Goal: Task Accomplishment & Management: Manage account settings

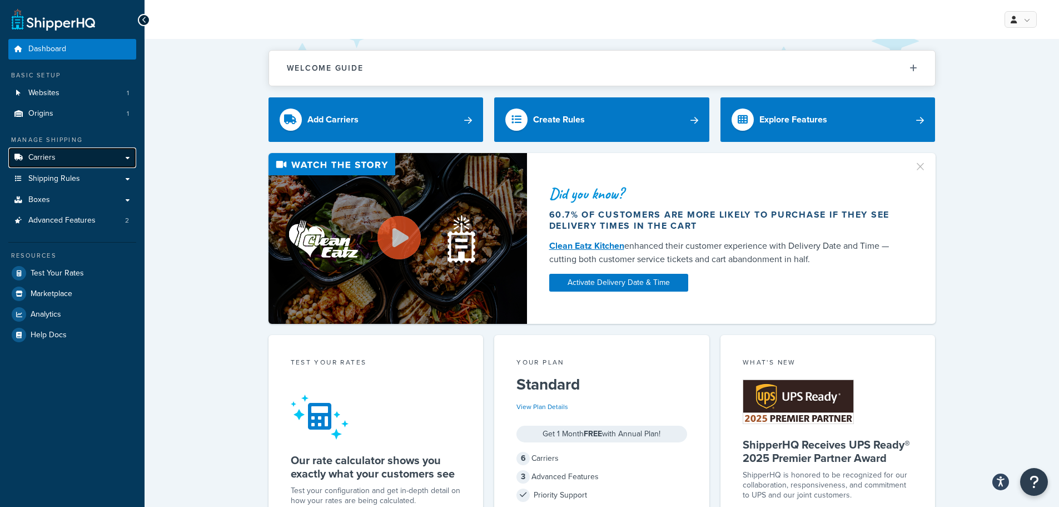
click at [115, 158] on link "Carriers" at bounding box center [72, 157] width 128 height 21
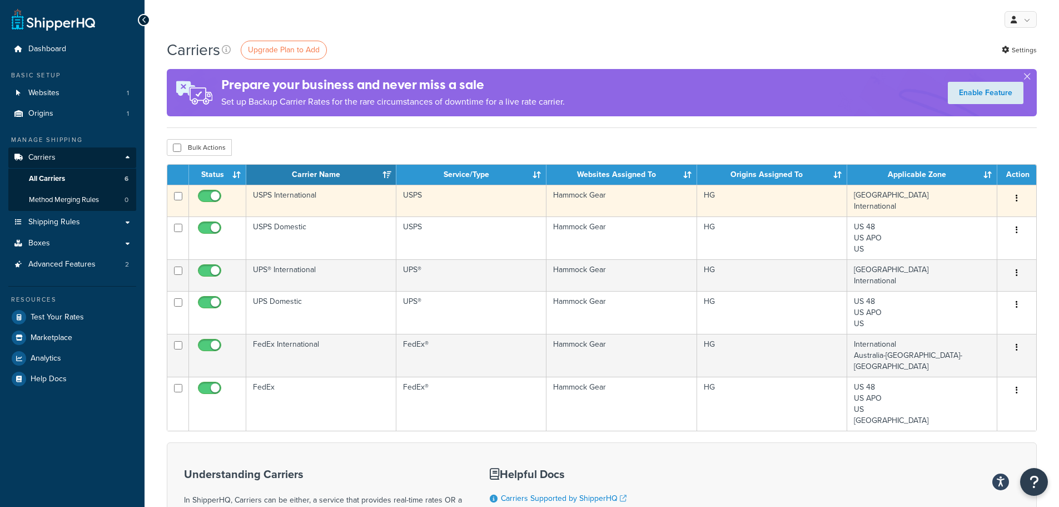
click at [363, 203] on td "USPS International" at bounding box center [321, 201] width 150 height 32
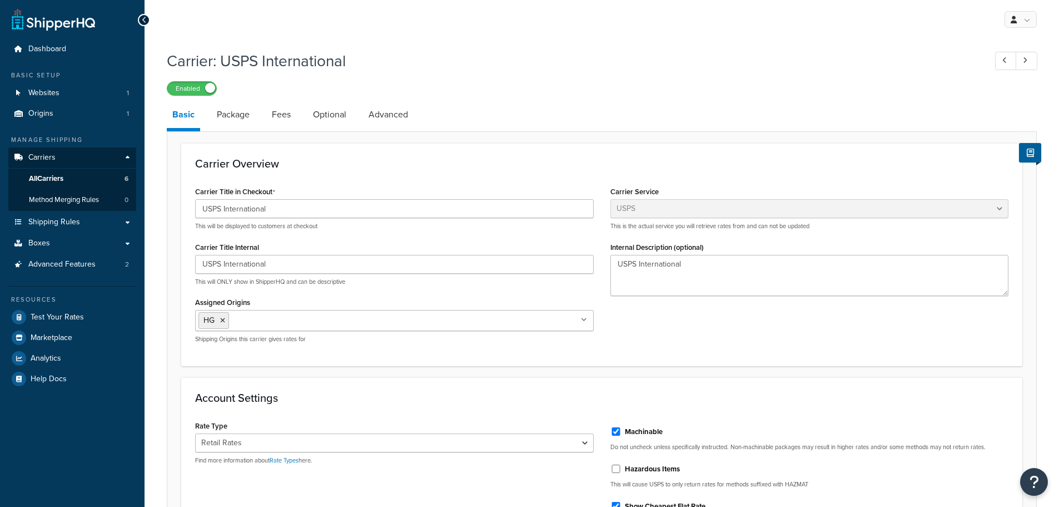
select select "usps"
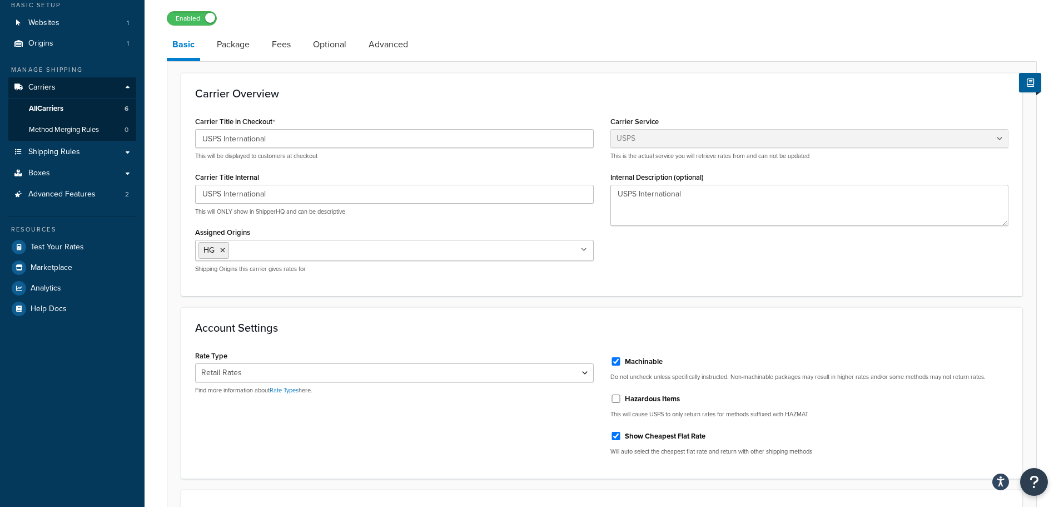
scroll to position [111, 0]
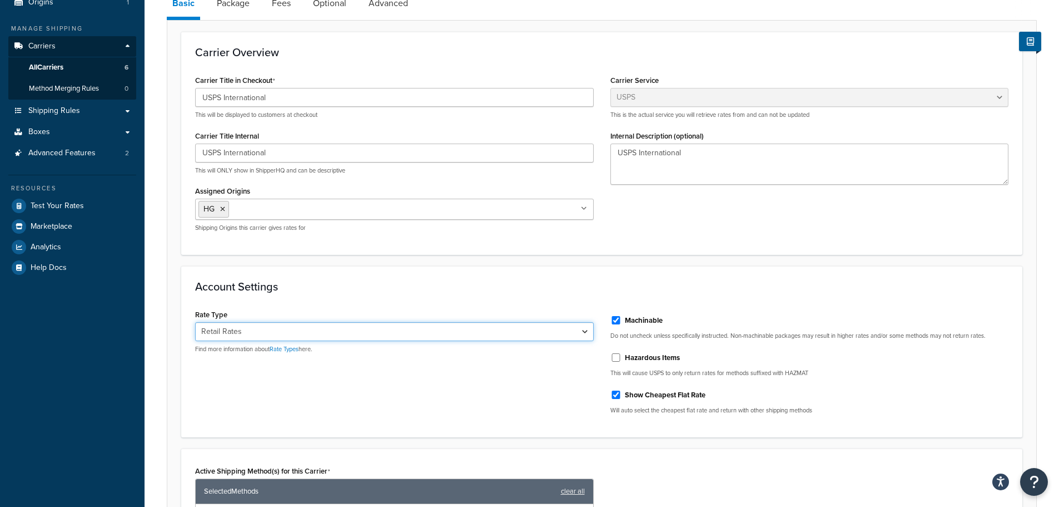
click at [583, 334] on select "Retail Rates Online Rates Commercial Plus" at bounding box center [394, 331] width 399 height 19
click at [613, 299] on div "Account Settings Rate Type Retail Rates Online Rates Commercial Plus Find more …" at bounding box center [601, 351] width 841 height 171
click at [52, 49] on span "Carriers" at bounding box center [41, 46] width 27 height 9
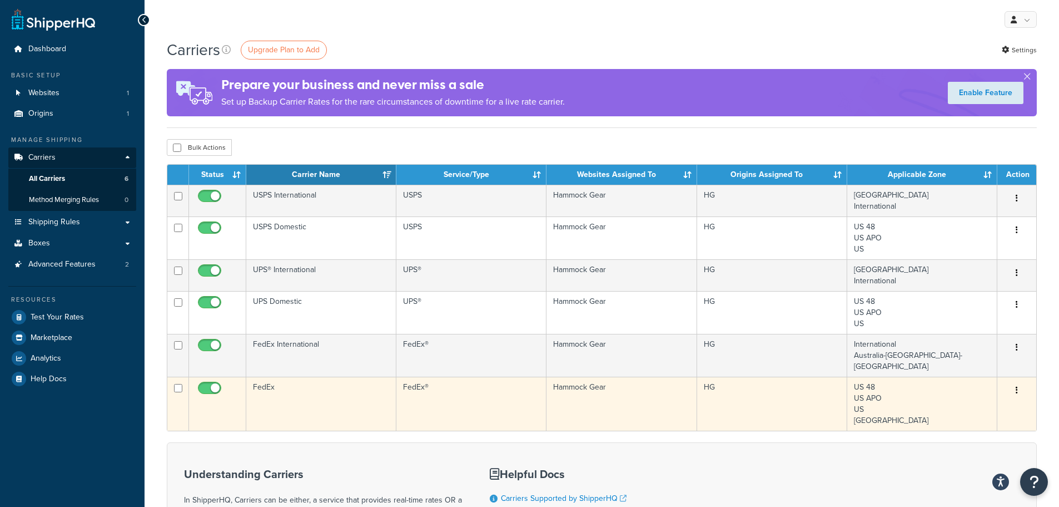
click at [364, 393] on td "FedEx" at bounding box center [321, 403] width 150 height 54
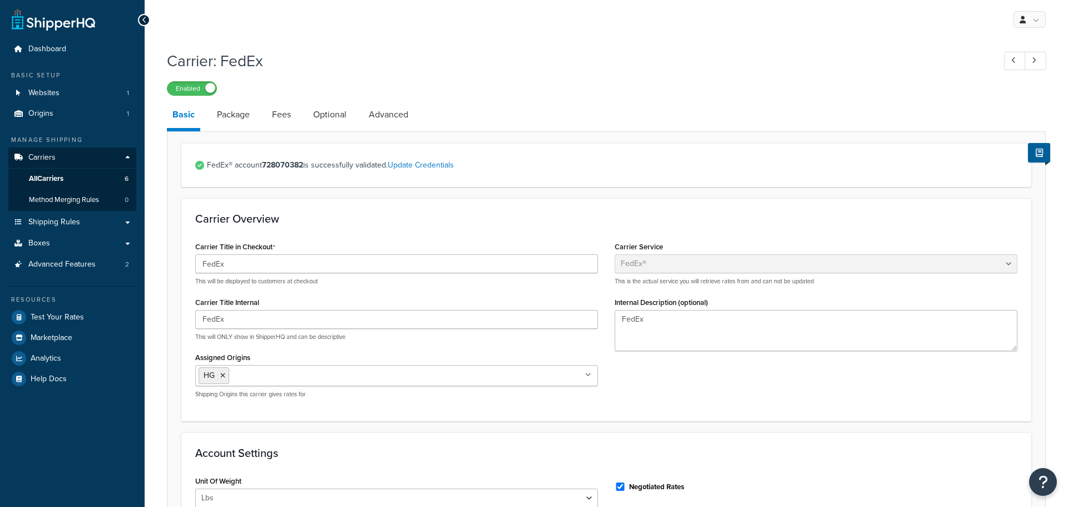
select select "fedEx"
select select "REGULAR_PICKUP"
select select "YOUR_PACKAGING"
